Goal: Task Accomplishment & Management: Use online tool/utility

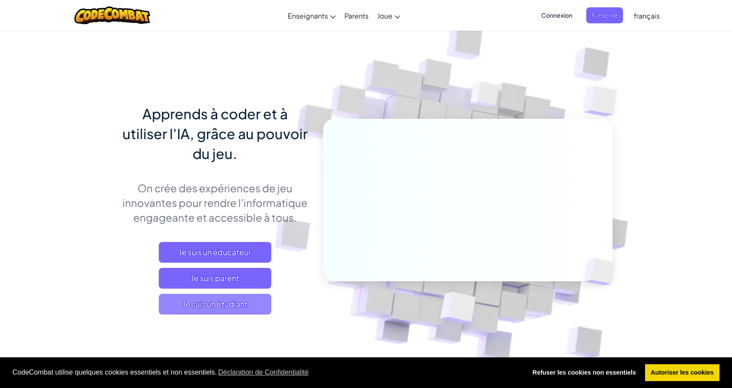
click at [245, 307] on span "Je suis un étudiant" at bounding box center [215, 304] width 112 height 21
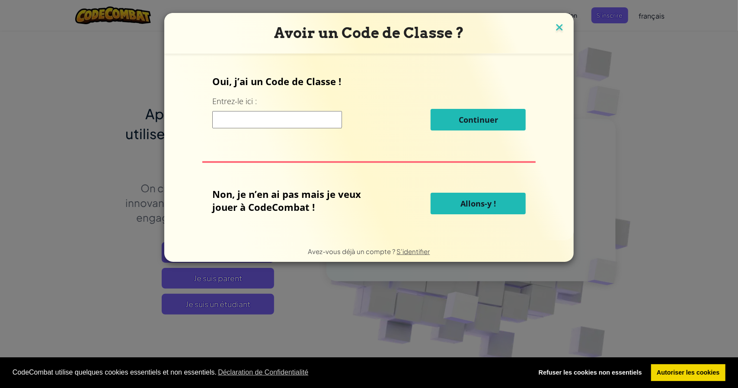
click at [557, 26] on img at bounding box center [559, 28] width 11 height 13
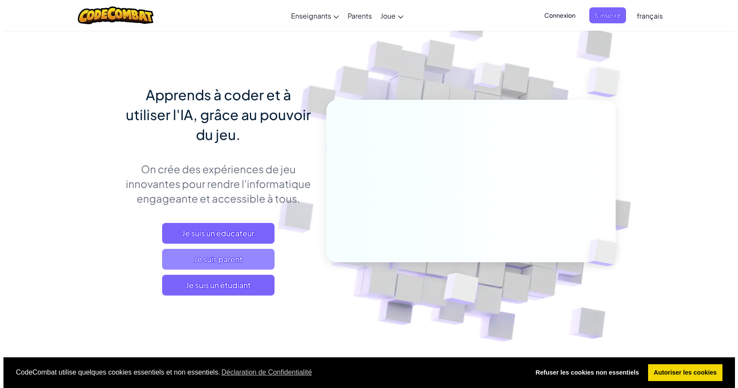
scroll to position [130, 0]
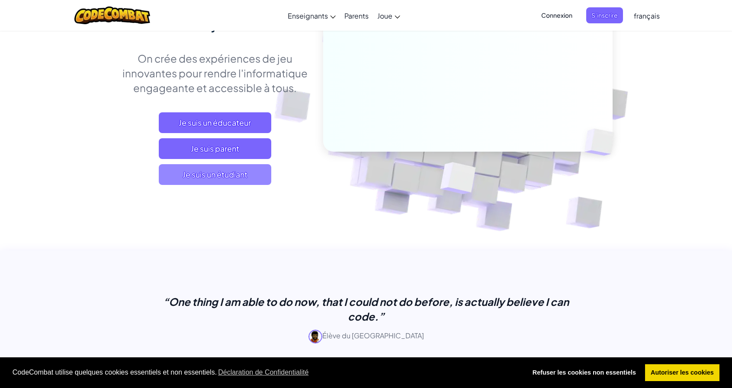
click at [238, 179] on span "Je suis un étudiant" at bounding box center [215, 174] width 112 height 21
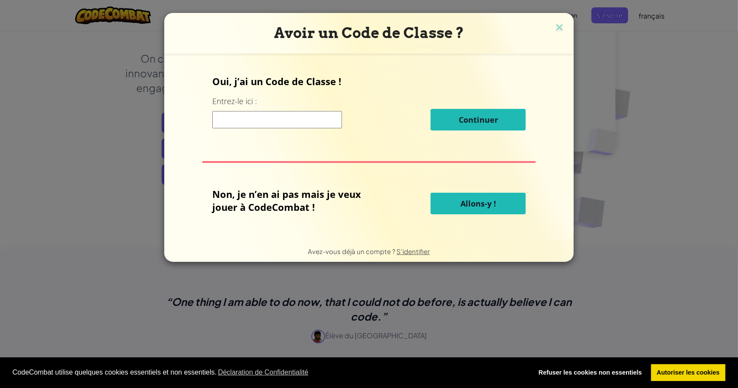
click at [486, 207] on span "Allons-y !" at bounding box center [478, 203] width 35 height 10
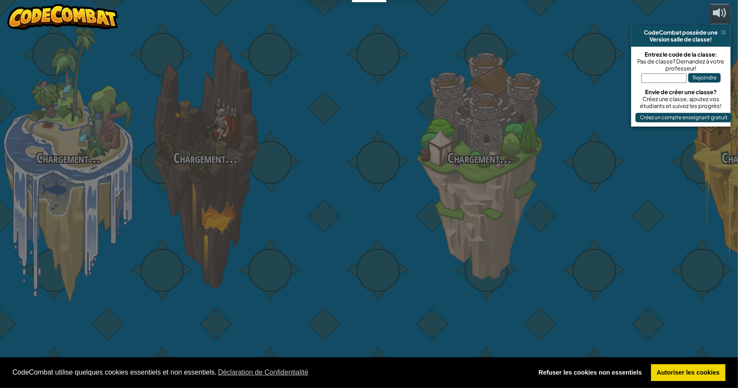
select select "fr"
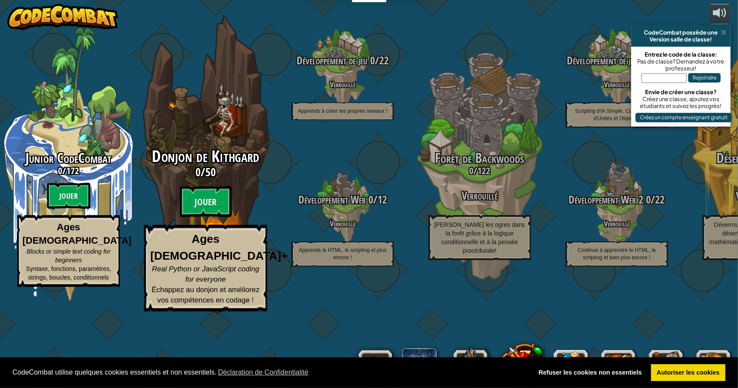
click at [176, 168] on span "Donjon de Kithgard" at bounding box center [205, 156] width 107 height 22
select select "fr"
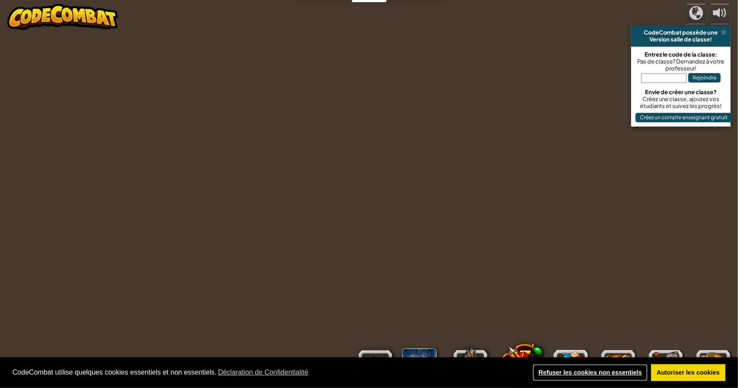
click at [575, 379] on link "Refuser les cookies non essentiels" at bounding box center [590, 373] width 115 height 17
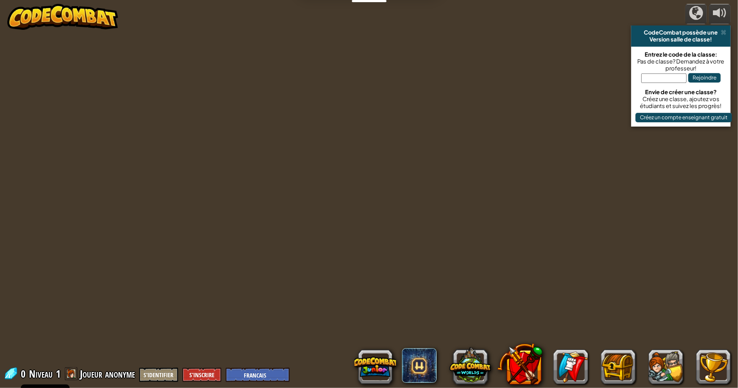
click at [303, 218] on div at bounding box center [369, 194] width 594 height 388
click at [650, 78] on input "text" at bounding box center [663, 79] width 45 height 10
select select "fr"
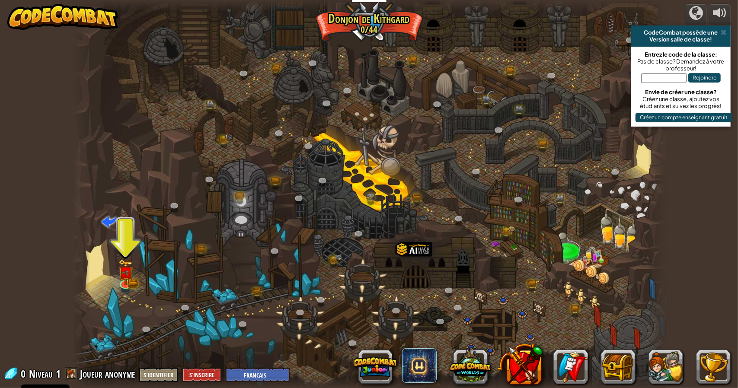
click at [724, 32] on span at bounding box center [724, 32] width 6 height 7
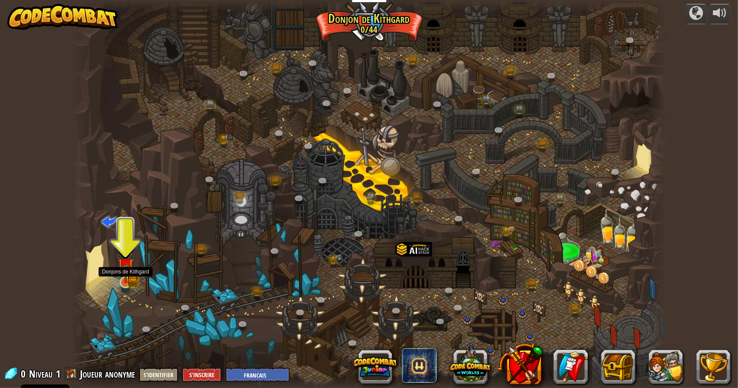
click at [133, 280] on img at bounding box center [126, 266] width 16 height 35
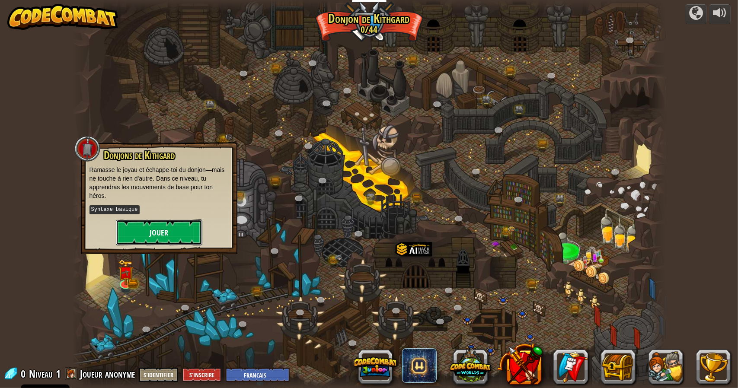
click at [153, 227] on button "Jouer" at bounding box center [159, 233] width 86 height 26
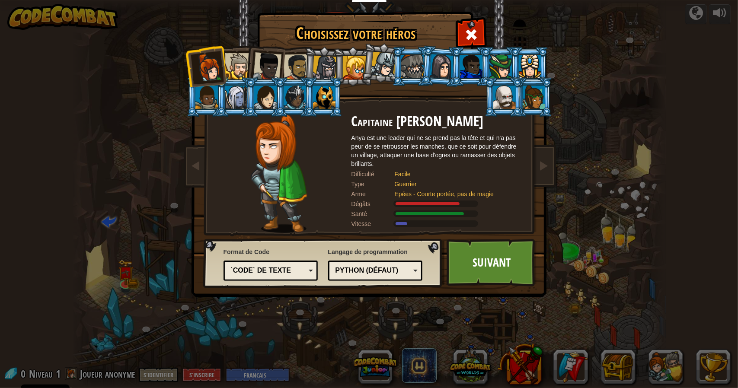
click at [394, 275] on div "Python (Défaut)" at bounding box center [373, 271] width 75 height 10
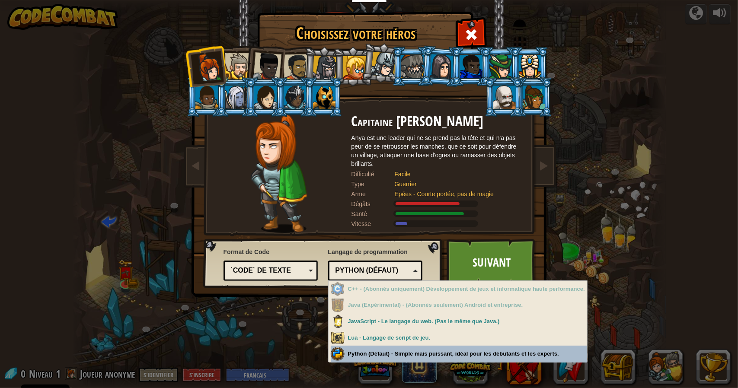
click at [394, 346] on div "Python (Défaut) - Simple mais puissant, idéal pour les débutants et les experts." at bounding box center [459, 354] width 256 height 17
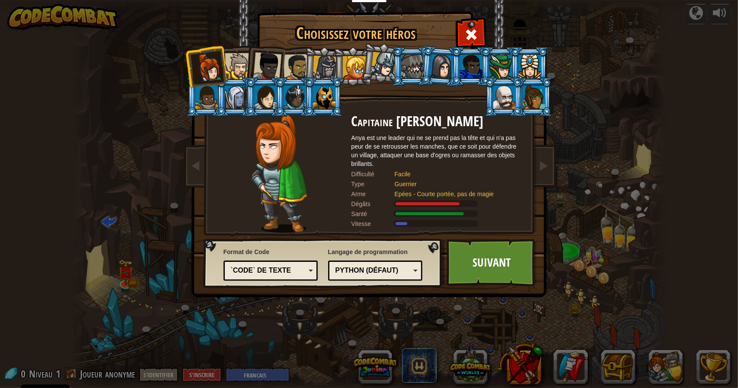
click at [390, 273] on div "Python (Défaut)" at bounding box center [373, 271] width 75 height 10
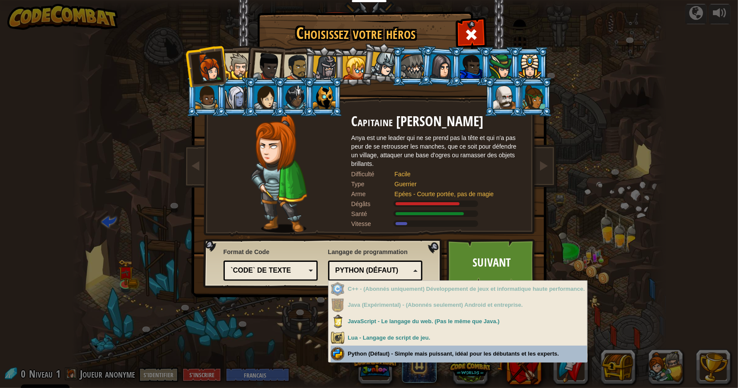
click at [433, 247] on div "Format de Code `code` de texte Blocs et code Blocs Blocs (icônes) `code` de tex…" at bounding box center [323, 263] width 234 height 44
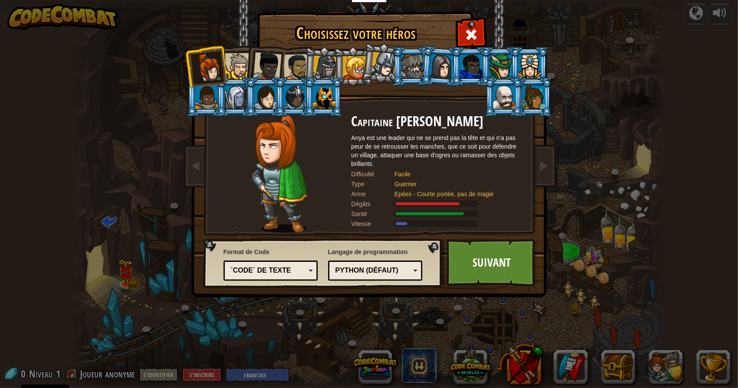
click at [392, 268] on div "Python (Défaut)" at bounding box center [373, 271] width 75 height 10
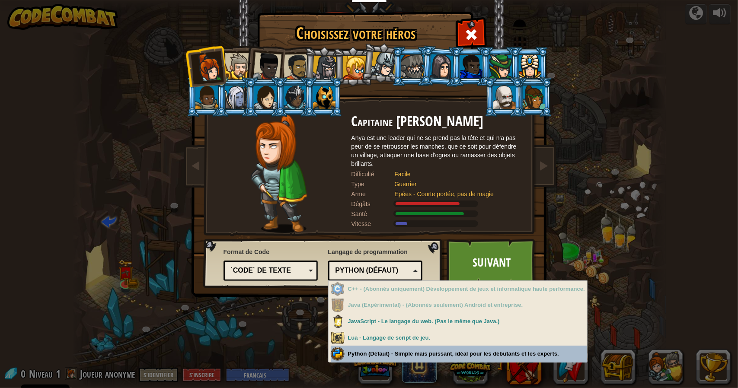
click at [392, 268] on div "Python (Défaut)" at bounding box center [373, 271] width 75 height 10
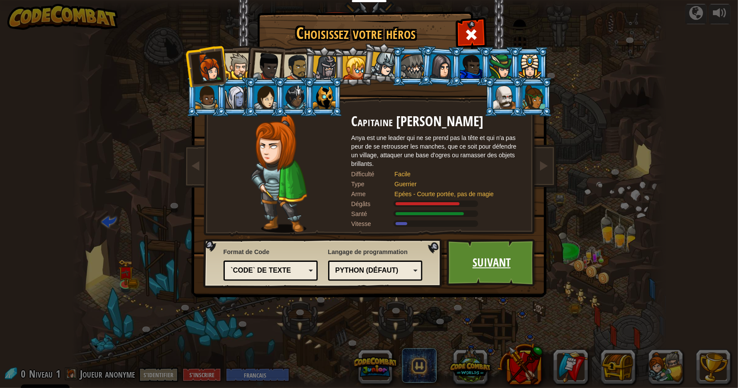
click at [503, 266] on link "Suivant" at bounding box center [492, 263] width 90 height 48
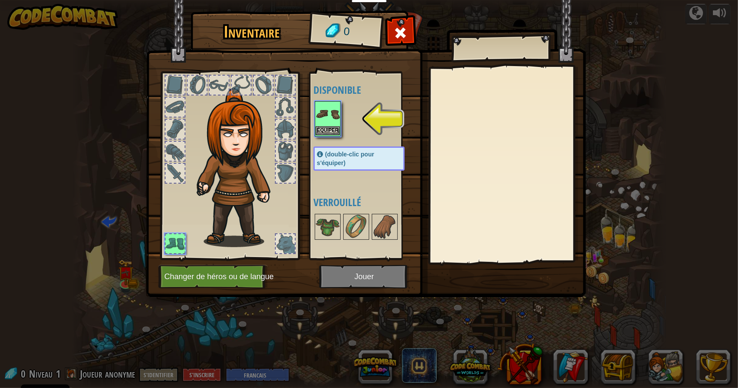
click at [336, 121] on img at bounding box center [328, 114] width 24 height 24
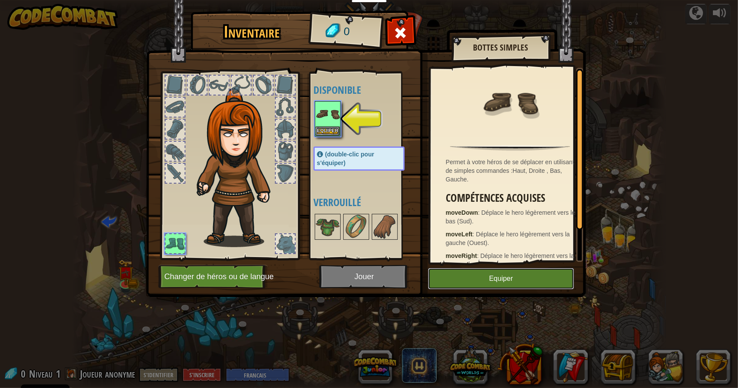
click at [518, 284] on button "Equiper" at bounding box center [501, 279] width 146 height 22
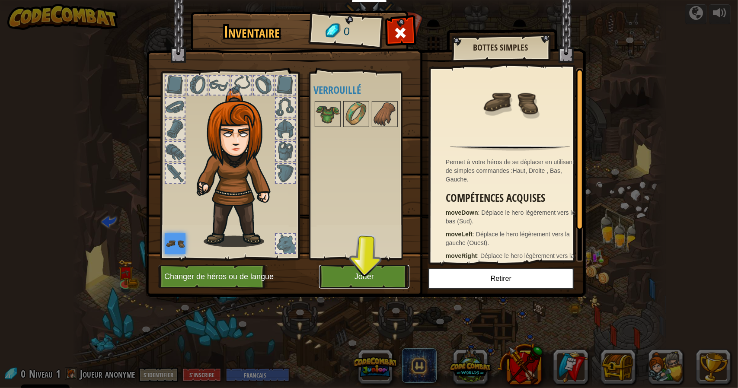
click at [381, 286] on button "Jouer" at bounding box center [364, 277] width 90 height 24
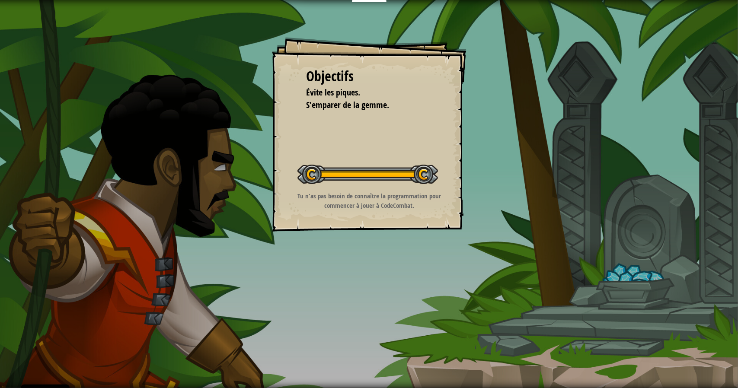
drag, startPoint x: 311, startPoint y: 174, endPoint x: 404, endPoint y: 173, distance: 92.6
click at [404, 173] on div at bounding box center [368, 174] width 141 height 19
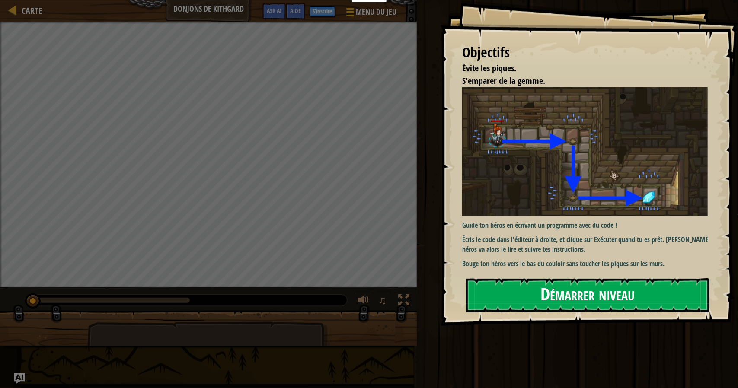
click at [550, 297] on button "Démarrer niveau" at bounding box center [587, 295] width 243 height 34
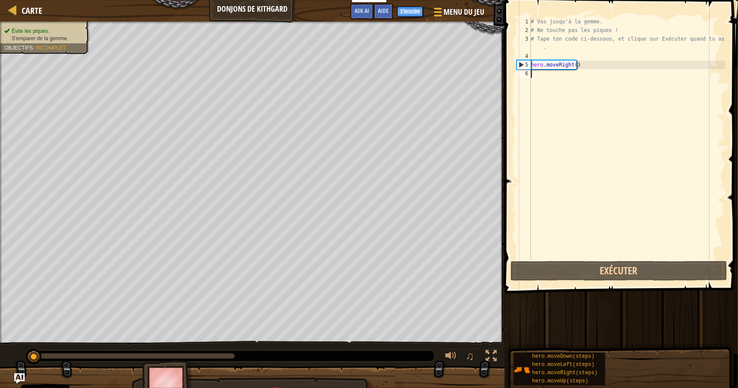
click at [600, 112] on div "# Vas jusqu'à la gemme. # Ne touche pas les piques ! # Tape ton code ci-dessous…" at bounding box center [627, 146] width 196 height 259
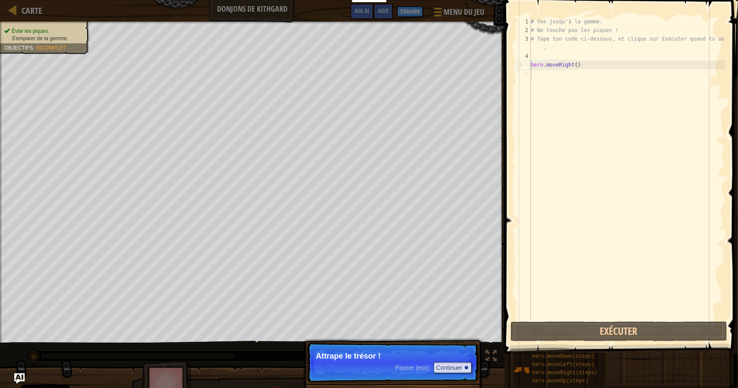
click at [600, 112] on div "# Vas jusqu'à la gemme. # Ne touche pas les piques ! # Tape ton code ci-dessous…" at bounding box center [627, 177] width 196 height 320
click at [580, 309] on div "# Vas jusqu'à la gemme. # Ne touche pas les piques ! # Tape ton code ci-dessous…" at bounding box center [627, 177] width 196 height 320
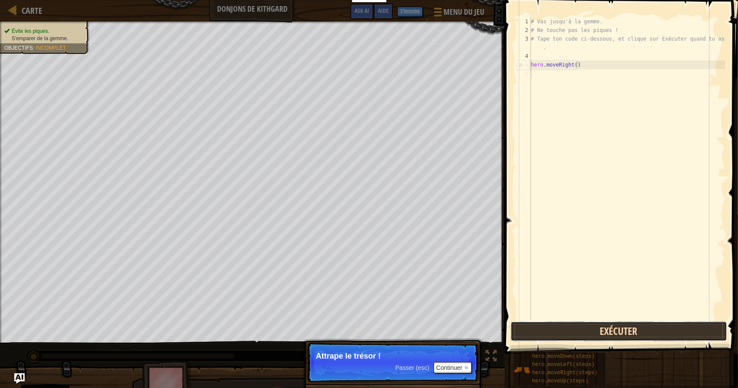
click at [583, 332] on button "Exécuter" at bounding box center [619, 332] width 217 height 20
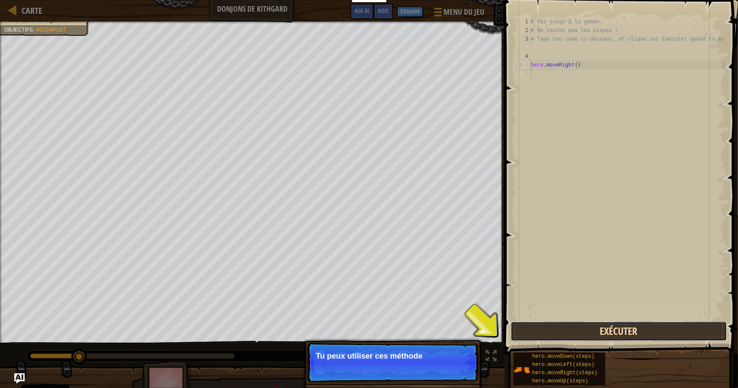
click at [583, 332] on button "Exécuter" at bounding box center [619, 332] width 217 height 20
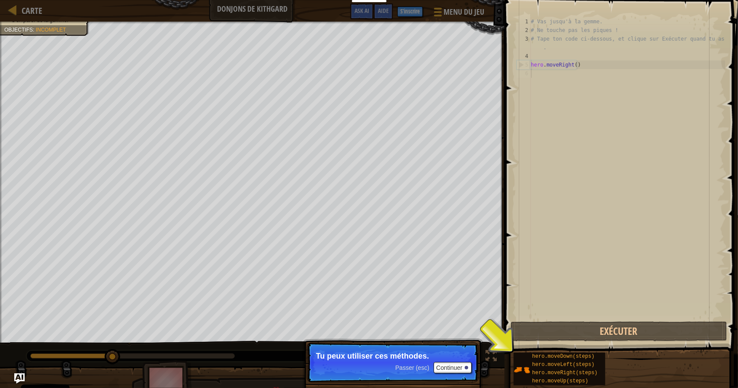
click at [605, 205] on div "# Vas jusqu'à la gemme. # Ne touche pas les piques ! # Tape ton code ci-dessous…" at bounding box center [627, 177] width 196 height 320
click at [594, 57] on div "# Vas jusqu'à la gemme. # Ne touche pas les piques ! # Tape ton code ci-dessous…" at bounding box center [627, 177] width 196 height 320
click at [591, 65] on div "# Vas jusqu'à la gemme. # Ne touche pas les piques ! # Tape ton code ci-dessous…" at bounding box center [627, 177] width 196 height 320
type textarea "hero.moveRight()"
click at [579, 85] on div "# Vas jusqu'à la gemme. # Ne touche pas les piques ! # Tape ton code ci-dessous…" at bounding box center [627, 177] width 196 height 320
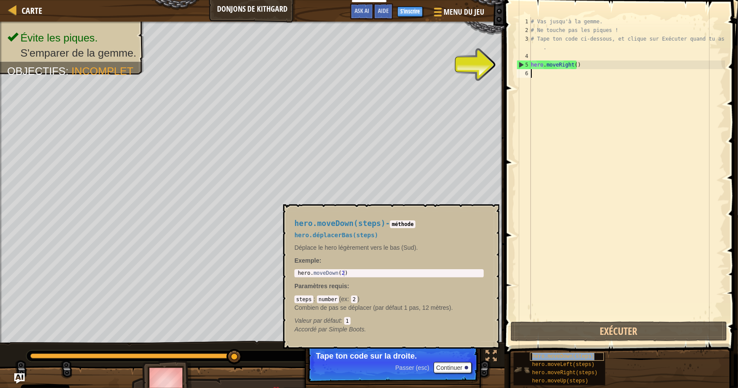
click at [579, 360] on div "hero.moveDown(steps)" at bounding box center [567, 357] width 74 height 8
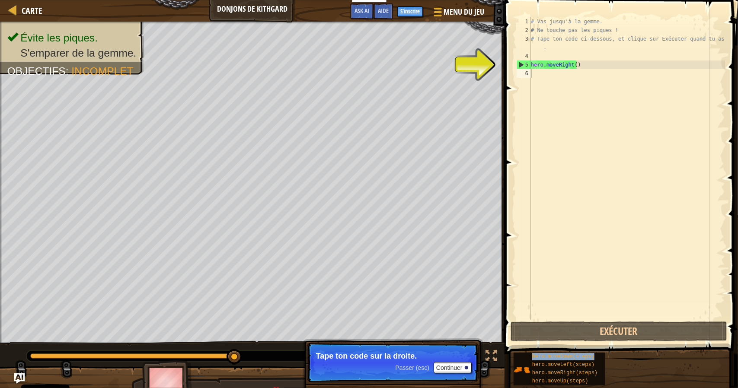
copy span "hero.moveDown(steps)"
click at [578, 148] on div "# Vas jusqu'à la gemme. # Ne touche pas les piques ! # Tape ton code ci-dessous…" at bounding box center [627, 177] width 196 height 320
paste textarea "hero.moveDown(steps)"
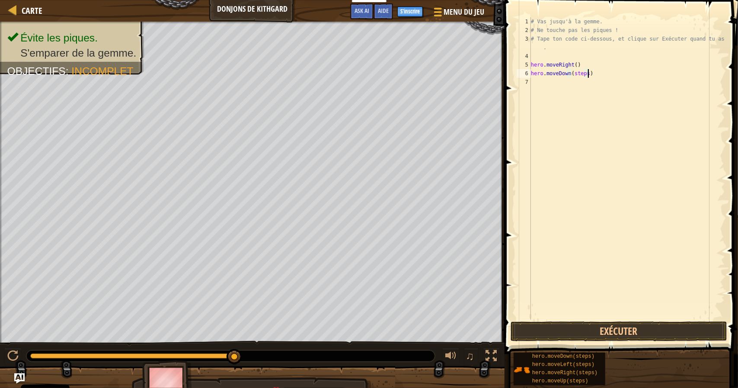
click at [584, 76] on div "# Vas jusqu'à la gemme. # Ne touche pas les piques ! # Tape ton code ci-dessous…" at bounding box center [627, 177] width 196 height 320
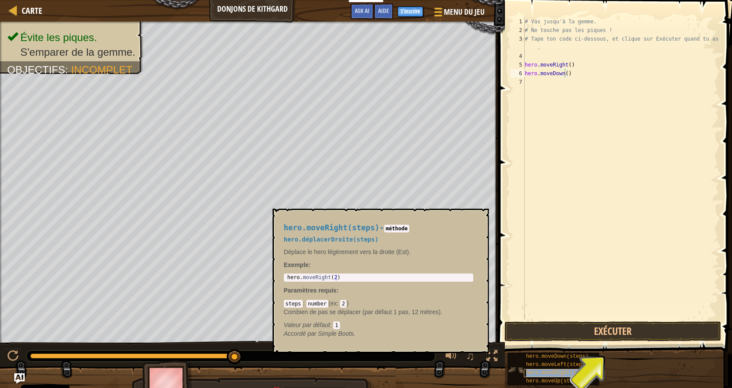
click at [563, 373] on span "hero.moveRight(steps)" at bounding box center [558, 373] width 65 height 6
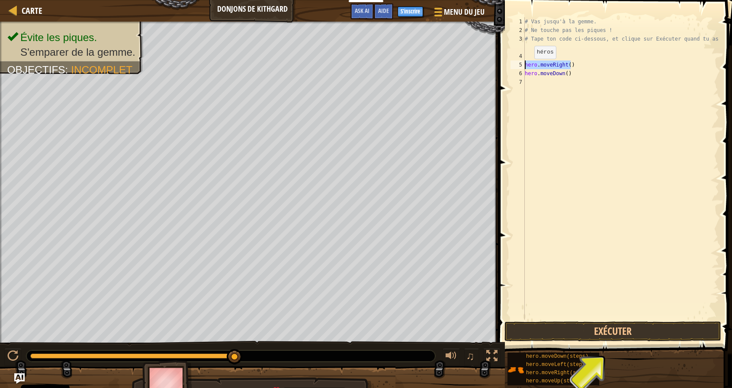
drag, startPoint x: 575, startPoint y: 64, endPoint x: 514, endPoint y: 67, distance: 61.1
click at [514, 67] on div "hero.moveDown() 1 2 3 4 5 6 7 # Vas jusqu'à la gemme. # Ne touche pas les pique…" at bounding box center [614, 168] width 210 height 303
type textarea "hero.moveRight()"
click at [538, 88] on div "# Vas jusqu'à la gemme. # Ne touche pas les piques ! # Tape ton code ci-dessous…" at bounding box center [621, 177] width 196 height 320
paste textarea "hero.moveRight()"
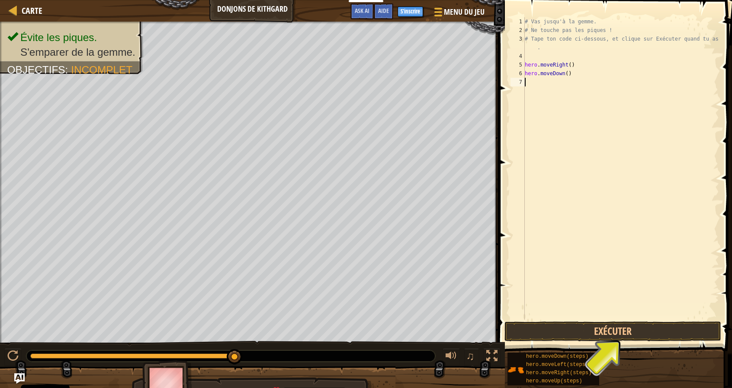
type textarea "hero.moveRight()"
click at [606, 335] on button "Exécuter" at bounding box center [612, 332] width 217 height 20
